Goal: Task Accomplishment & Management: Use online tool/utility

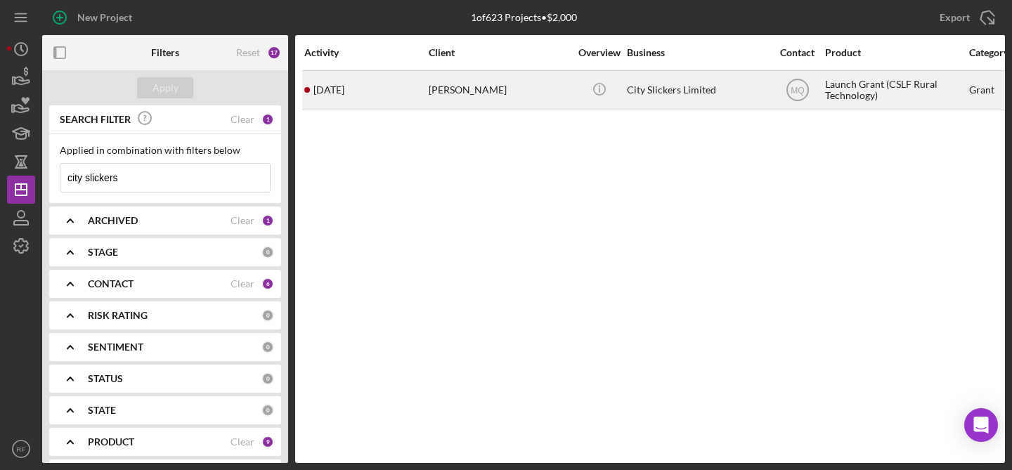
click at [506, 97] on div "[PERSON_NAME]" at bounding box center [499, 90] width 141 height 37
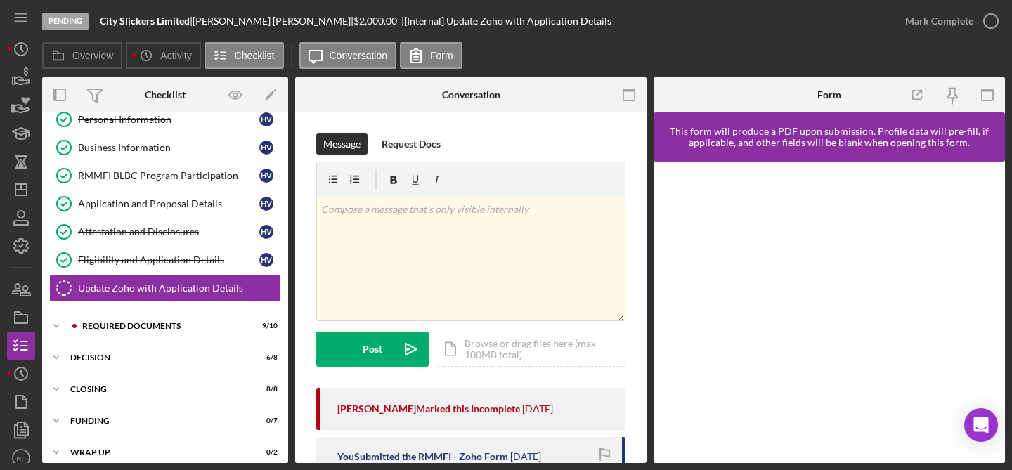
scroll to position [154, 0]
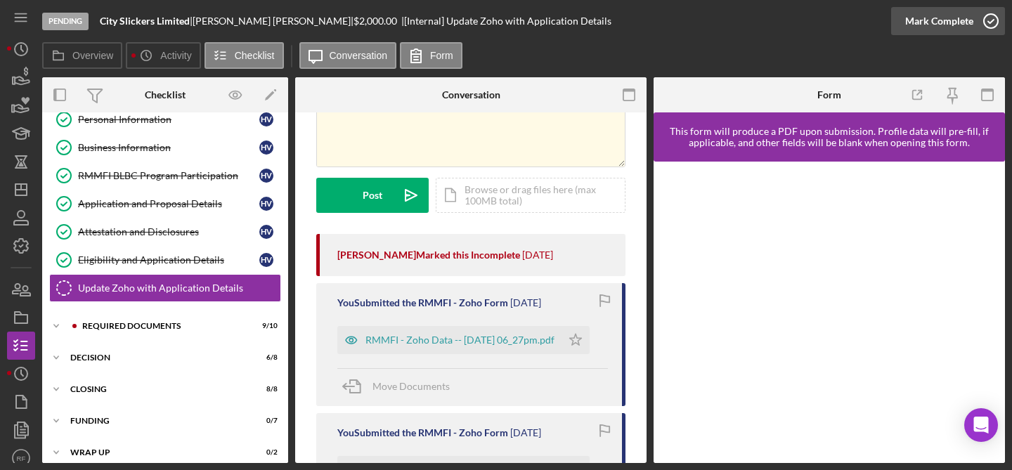
click at [967, 26] on div "Mark Complete" at bounding box center [939, 21] width 68 height 28
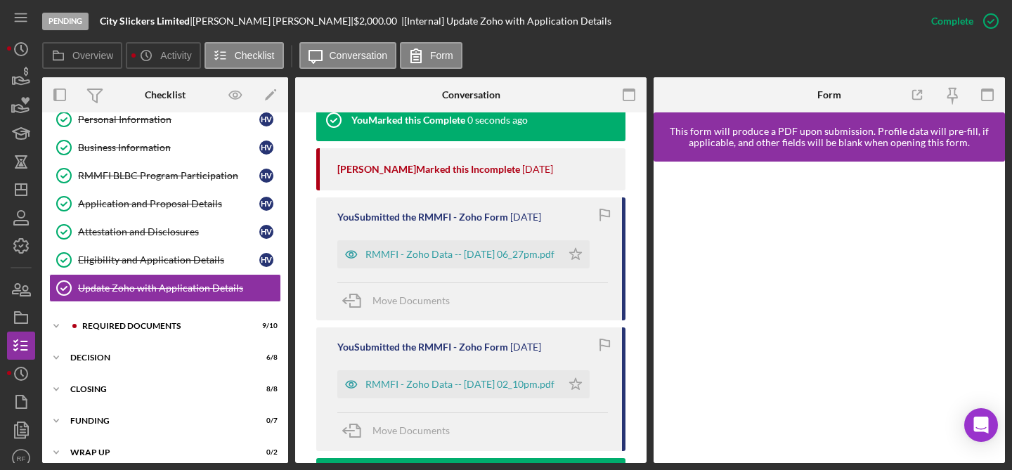
scroll to position [670, 0]
